Goal: Task Accomplishment & Management: Use online tool/utility

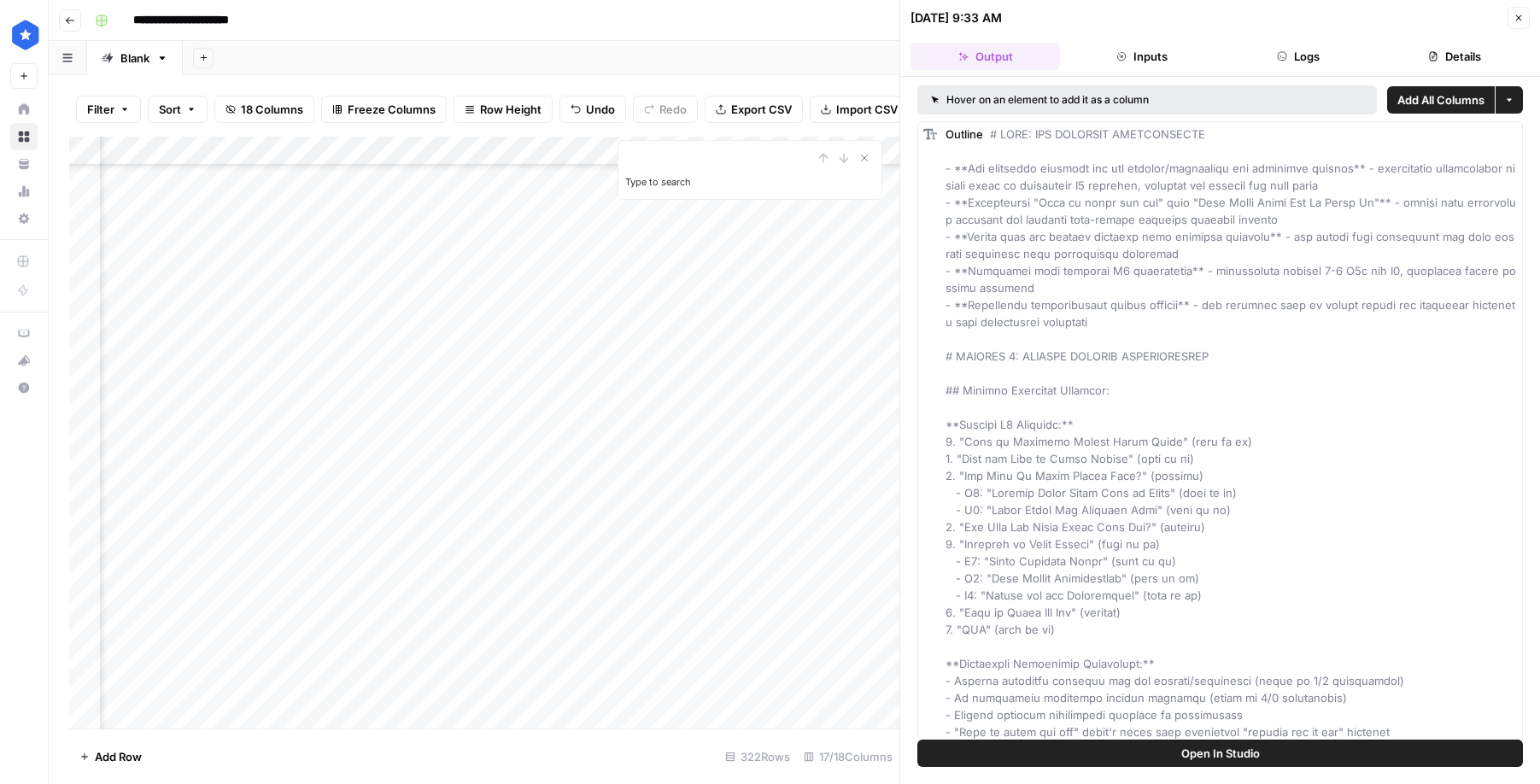
scroll to position [8811, 213]
click at [1516, 16] on icon "button" at bounding box center [1517, 18] width 10 height 10
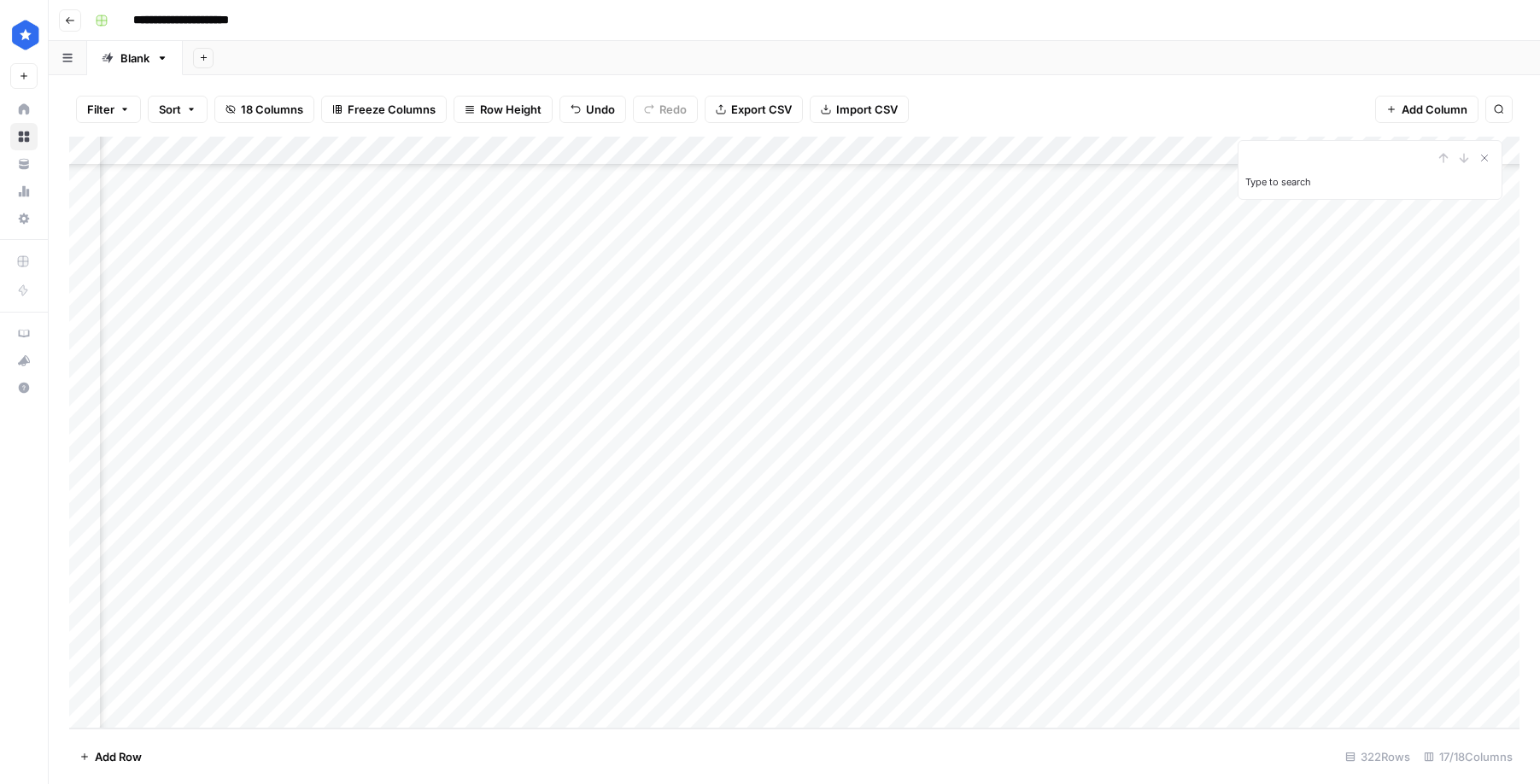
scroll to position [8811, 0]
click at [157, 707] on div "Add Column" at bounding box center [794, 432] width 1449 height 592
click at [293, 691] on input at bounding box center [243, 690] width 274 height 21
paste input "**********"
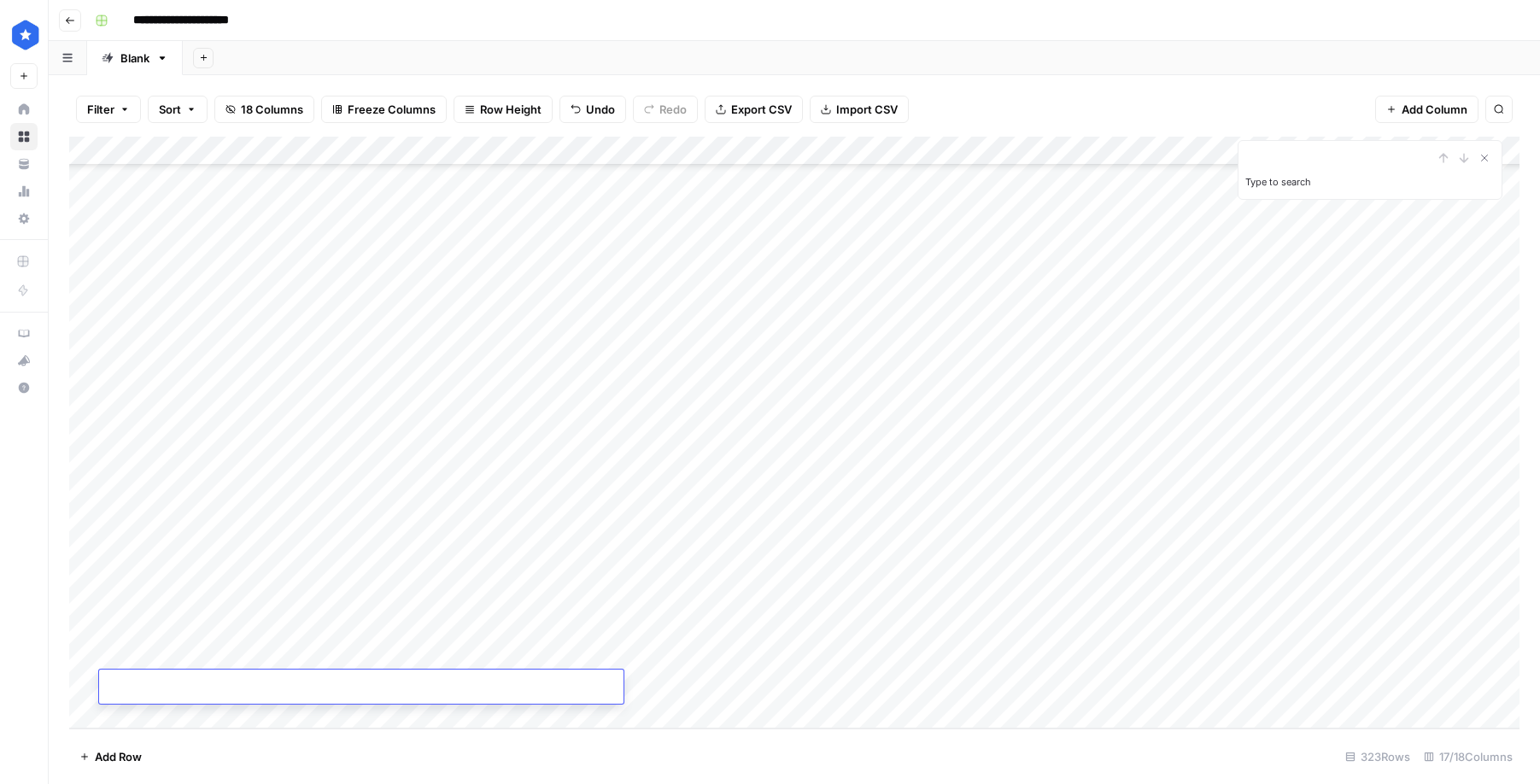
type input "**********"
click at [676, 687] on div "Add Column" at bounding box center [794, 432] width 1449 height 592
click at [684, 687] on div "Add Column" at bounding box center [794, 432] width 1449 height 592
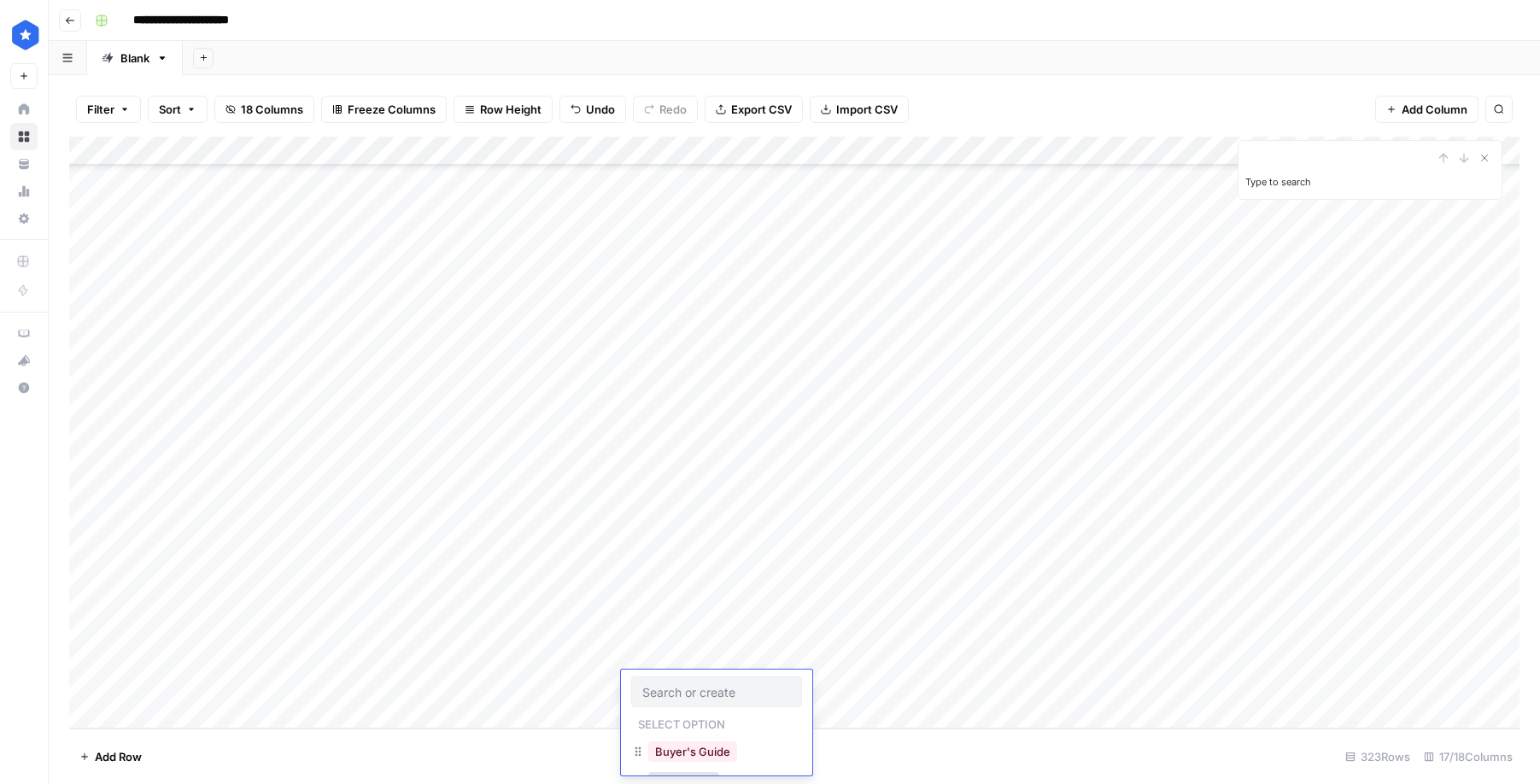
scroll to position [68, 0]
click at [689, 718] on button "Resources" at bounding box center [683, 714] width 71 height 21
click at [790, 692] on div "Add Column" at bounding box center [794, 432] width 1449 height 592
click at [841, 692] on div "Add Column" at bounding box center [794, 432] width 1449 height 592
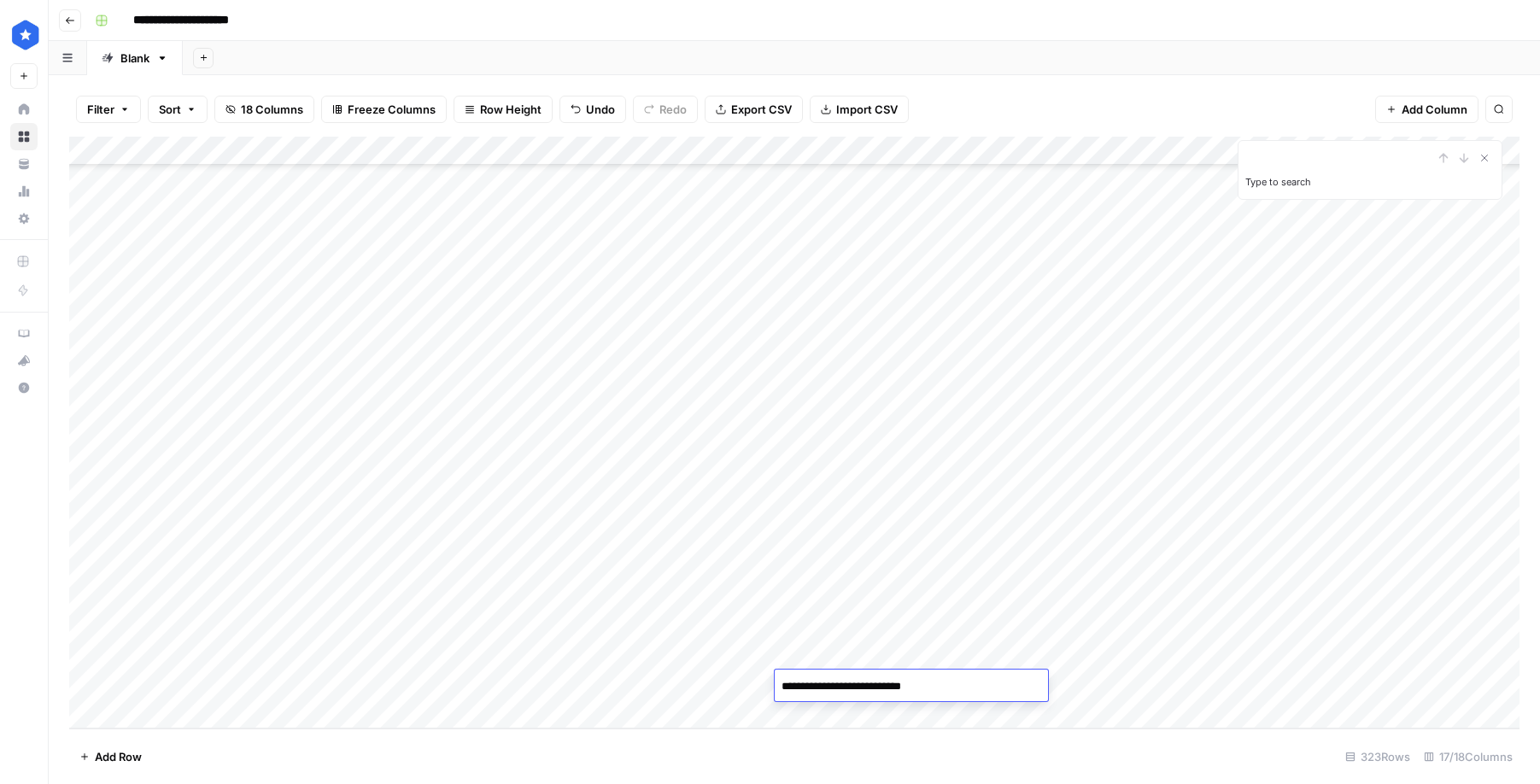
type textarea "**********"
click at [1114, 683] on div "Add Column" at bounding box center [794, 432] width 1449 height 592
click at [127, 716] on div "Add Column" at bounding box center [794, 432] width 1449 height 592
type input "**********"
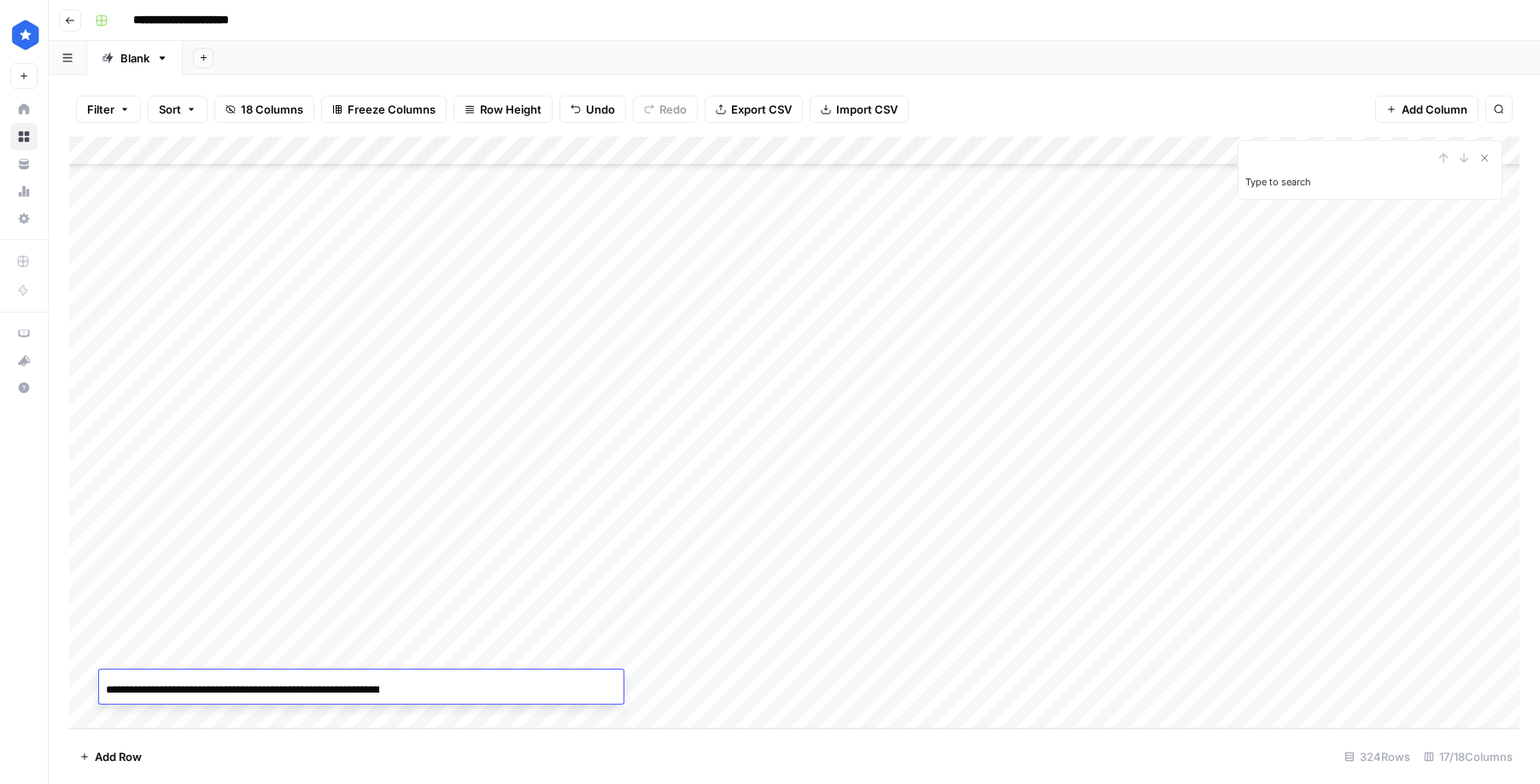
scroll to position [0, 119]
click at [697, 677] on div "Add Column" at bounding box center [794, 432] width 1449 height 592
click at [698, 682] on div "Add Column" at bounding box center [794, 432] width 1449 height 592
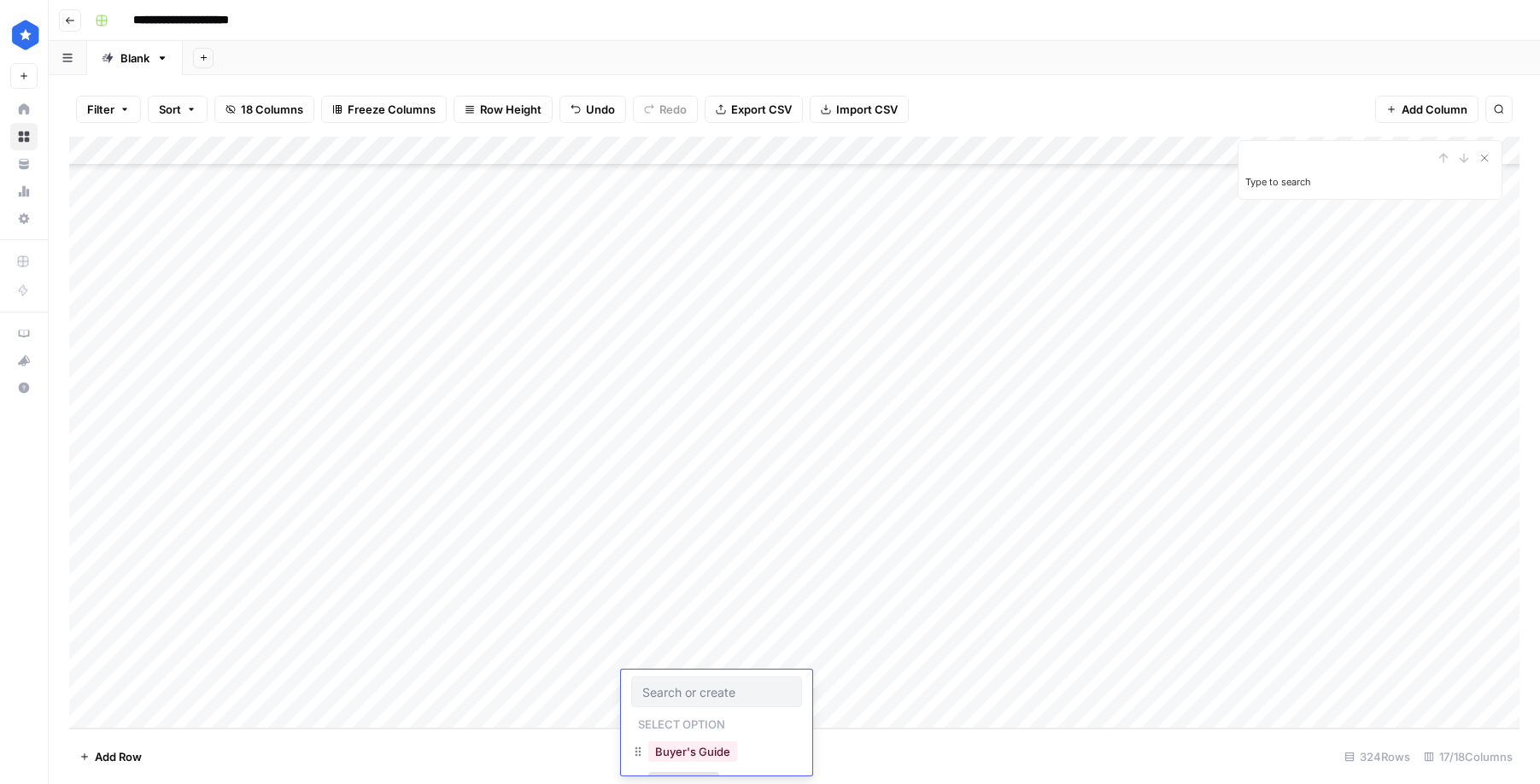
scroll to position [68, 0]
click at [708, 715] on button "Resources" at bounding box center [683, 714] width 71 height 21
click at [880, 687] on div "Add Column" at bounding box center [794, 432] width 1449 height 592
click at [809, 682] on textarea at bounding box center [912, 686] width 274 height 24
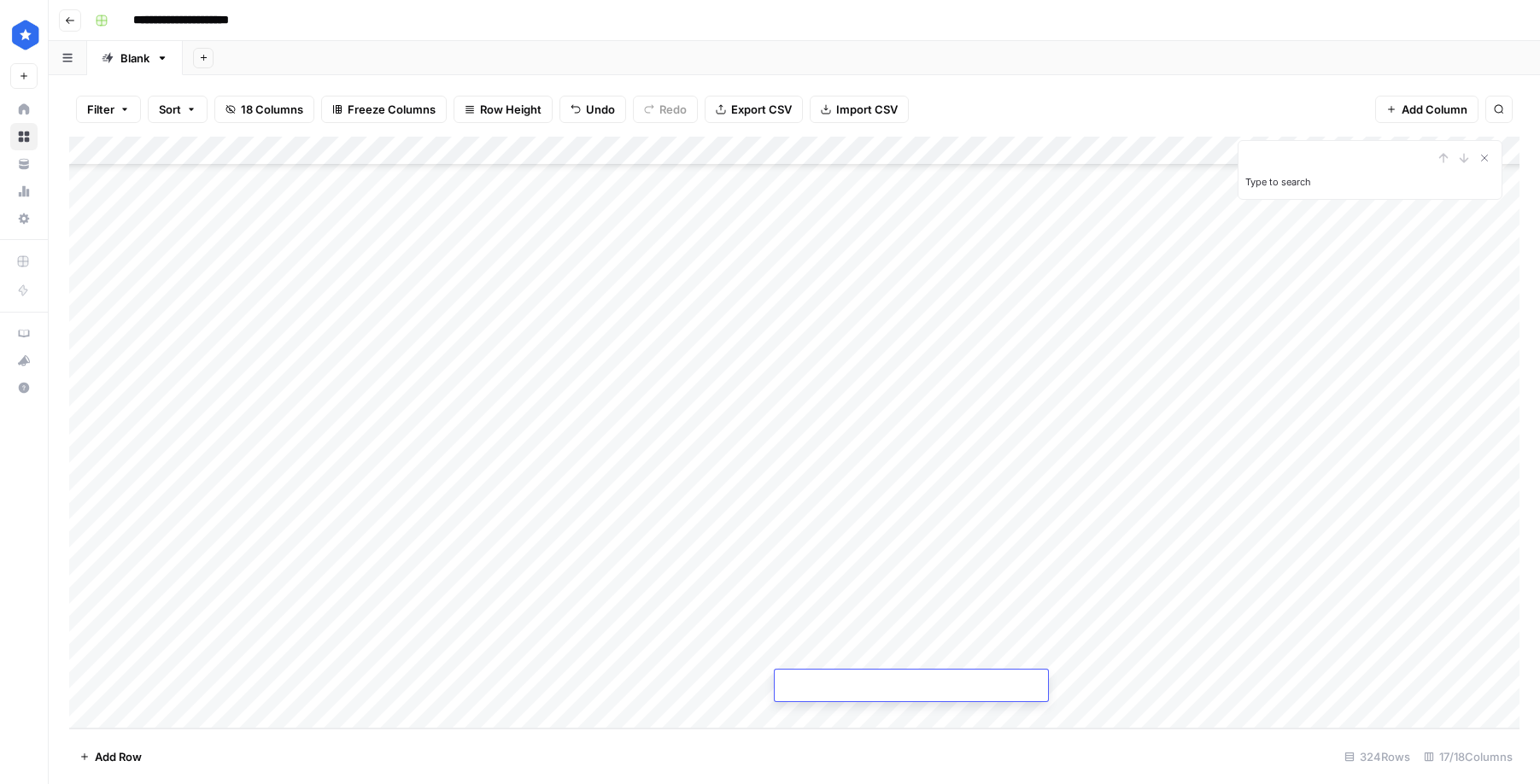
click at [809, 682] on textarea at bounding box center [912, 686] width 274 height 24
type textarea "**********"
click at [1095, 686] on div "Add Column" at bounding box center [794, 432] width 1449 height 592
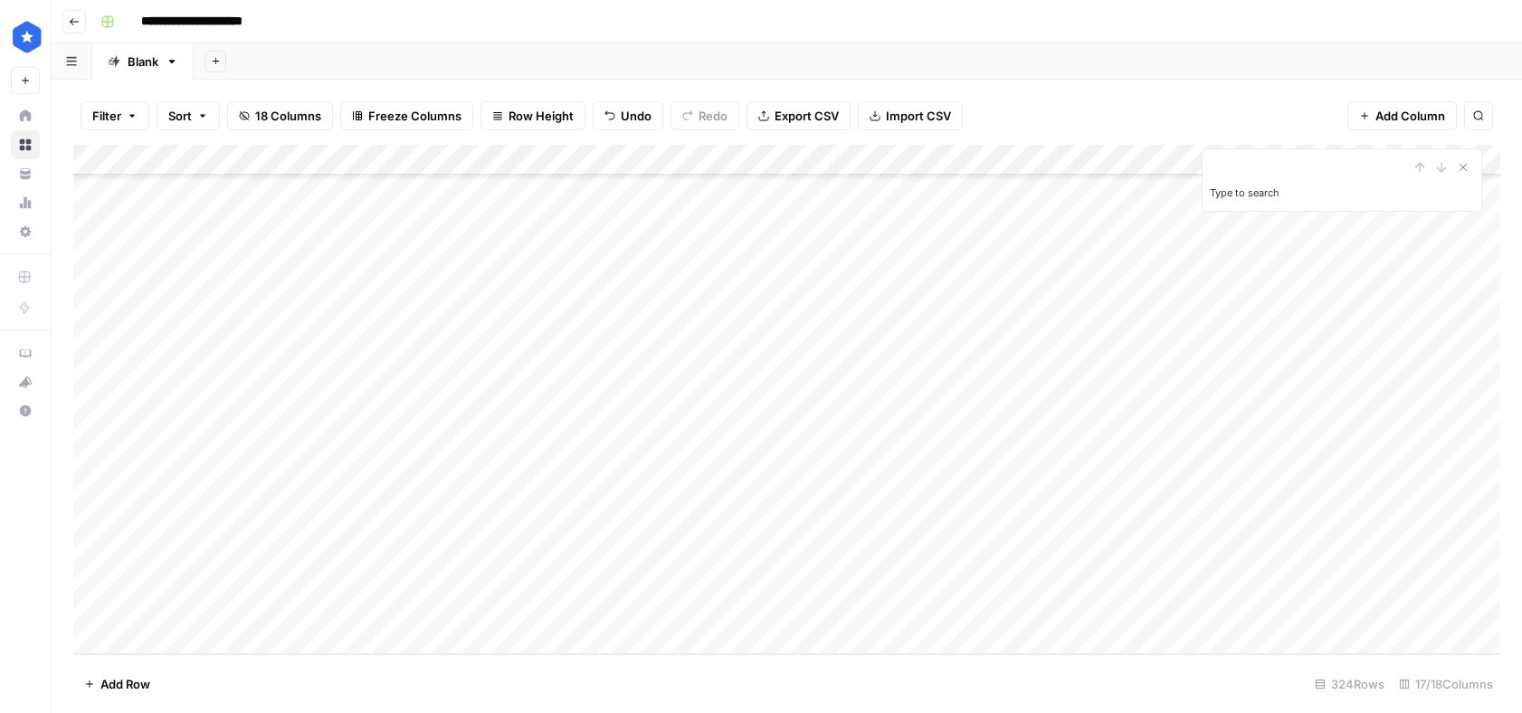
scroll to position [9518, 0]
click at [142, 641] on div "Add Column" at bounding box center [786, 399] width 1427 height 509
click at [443, 613] on div at bounding box center [383, 612] width 556 height 31
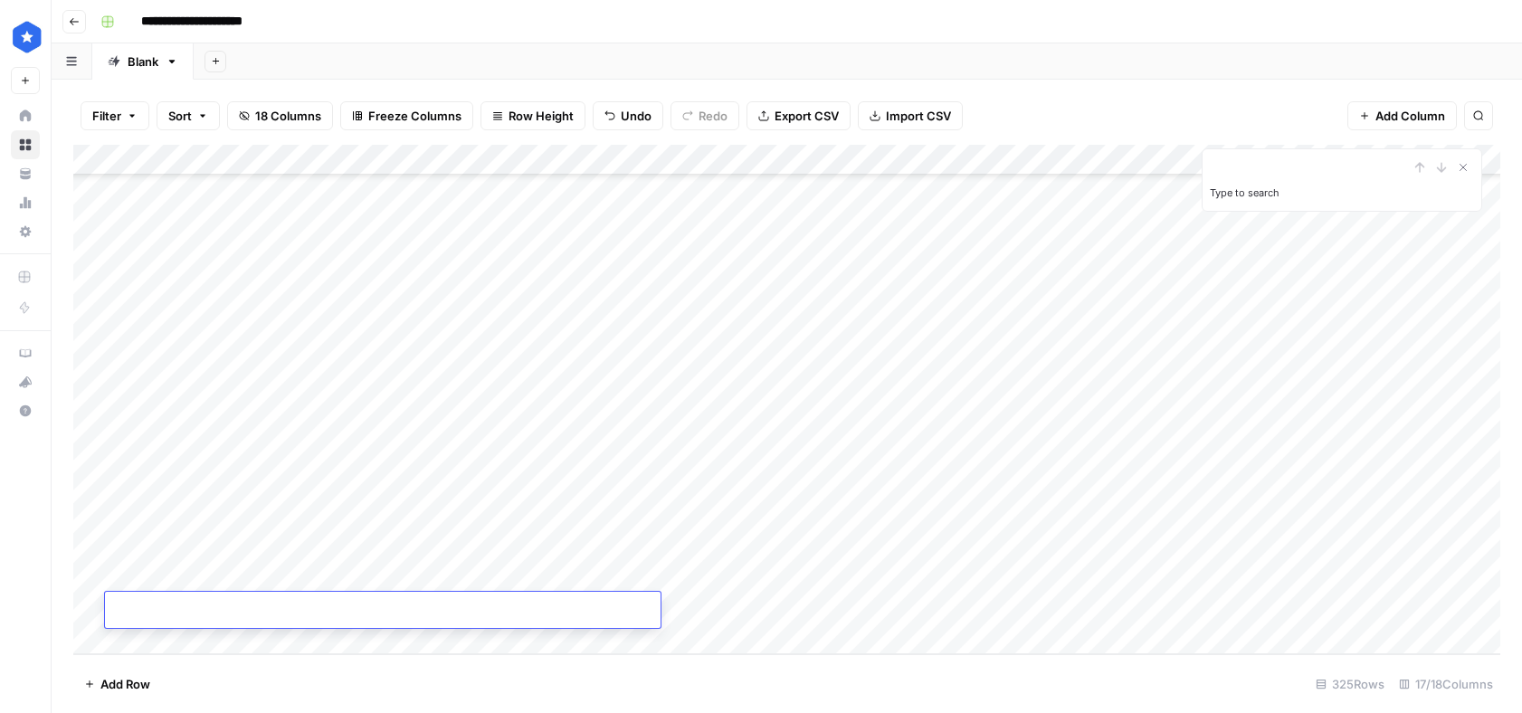
click at [546, 683] on footer "Add Row 325 Rows 17/18 Columns" at bounding box center [786, 683] width 1427 height 59
click at [473, 598] on div "Add Column" at bounding box center [786, 399] width 1427 height 509
type input "*"
type input "**********"
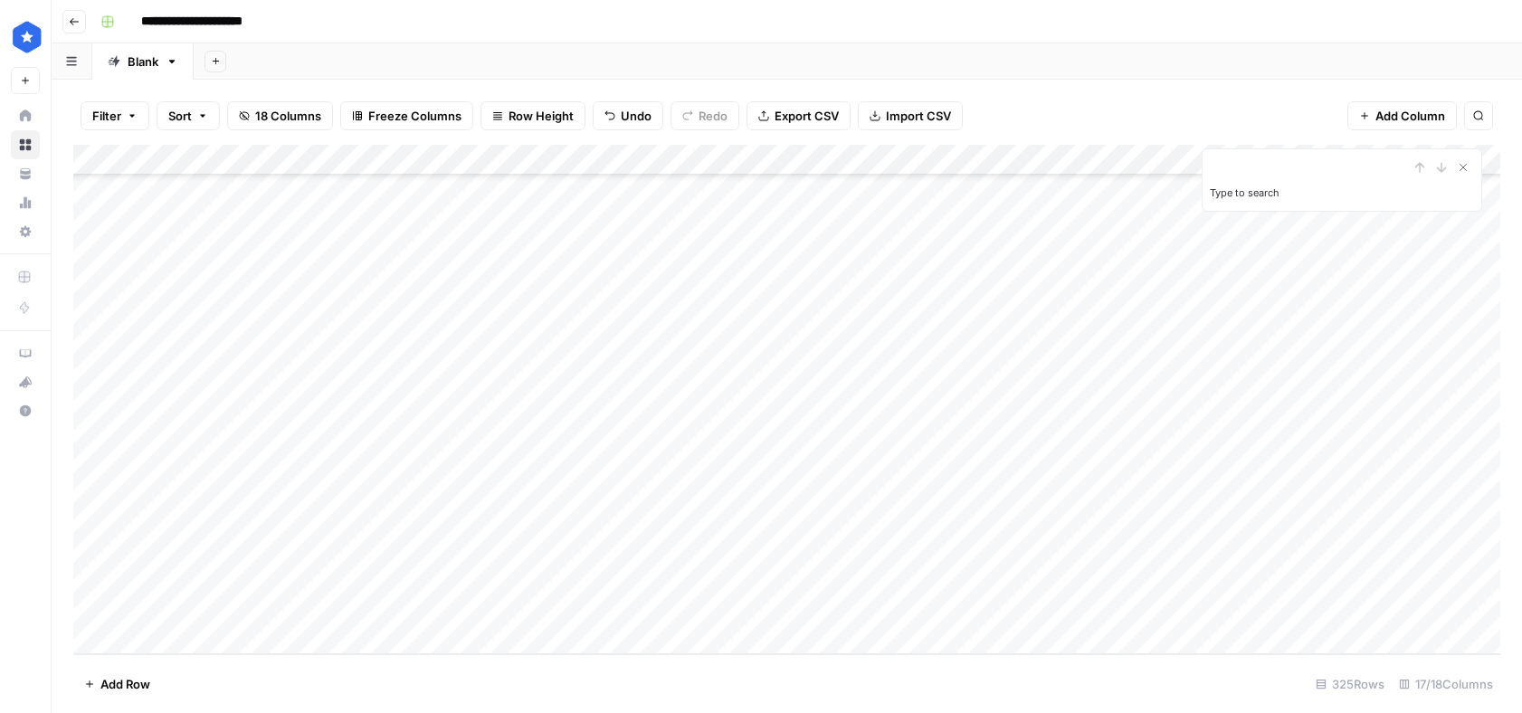
click at [728, 610] on div "Add Column" at bounding box center [786, 399] width 1427 height 509
click at [732, 643] on button "Resources" at bounding box center [724, 639] width 75 height 22
click at [891, 619] on div "Add Column" at bounding box center [786, 399] width 1427 height 509
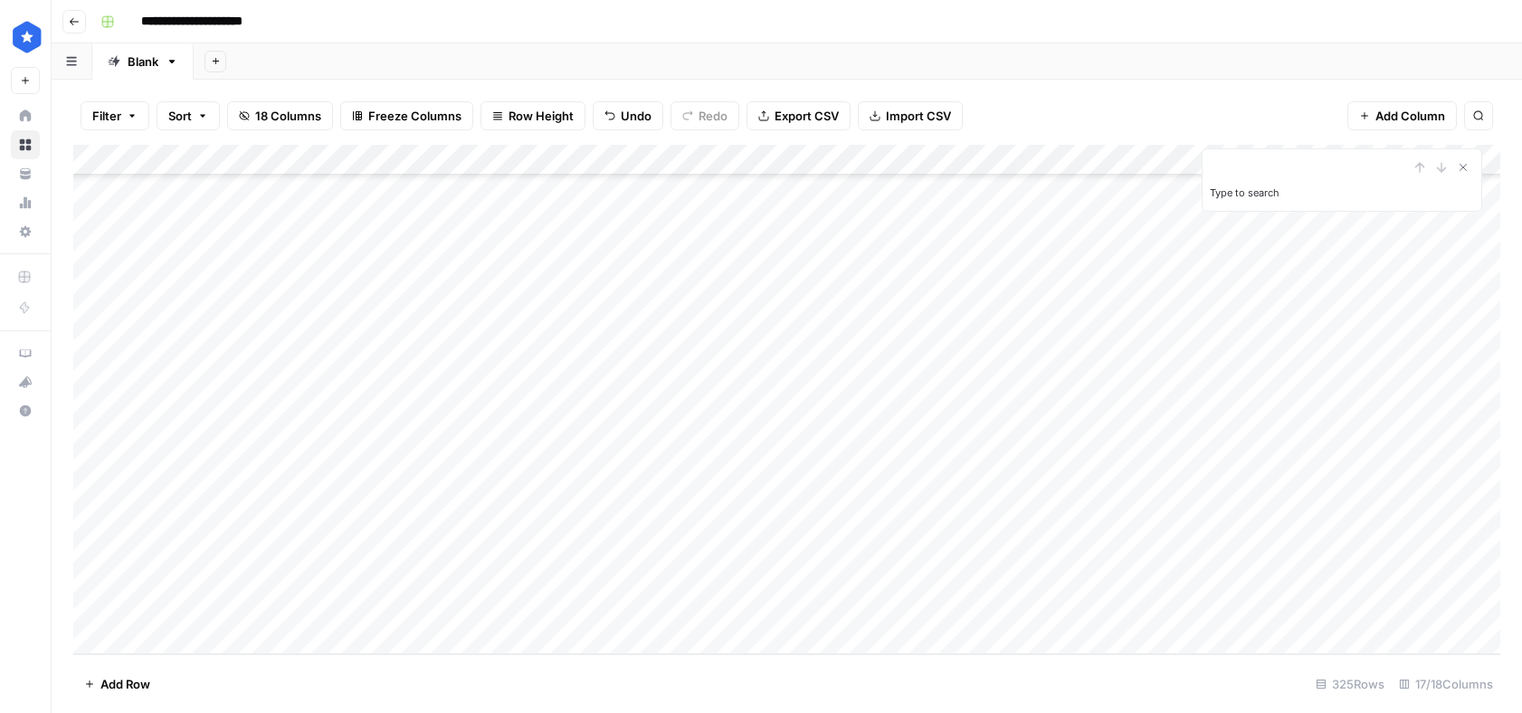
click at [891, 616] on div "Add Column" at bounding box center [786, 399] width 1427 height 509
type textarea "**********"
click at [1131, 606] on div "Add Column" at bounding box center [786, 399] width 1427 height 509
